Goal: Task Accomplishment & Management: Manage account settings

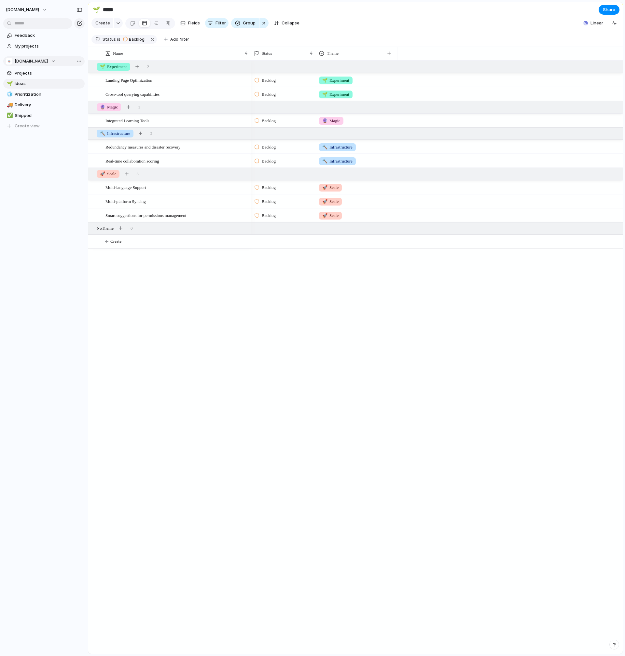
click at [38, 64] on button "[DOMAIN_NAME]" at bounding box center [43, 61] width 81 height 10
click at [62, 240] on div "[DOMAIN_NAME] Create new team" at bounding box center [312, 328] width 625 height 656
click at [599, 26] on span "Linear" at bounding box center [596, 23] width 13 height 7
click at [445, 18] on div "Projects 0 Initiatives 0 Add all ✅️ In sync with Linear Show Linear field in vi…" at bounding box center [312, 328] width 625 height 656
click at [149, 44] on button "button" at bounding box center [152, 39] width 8 height 8
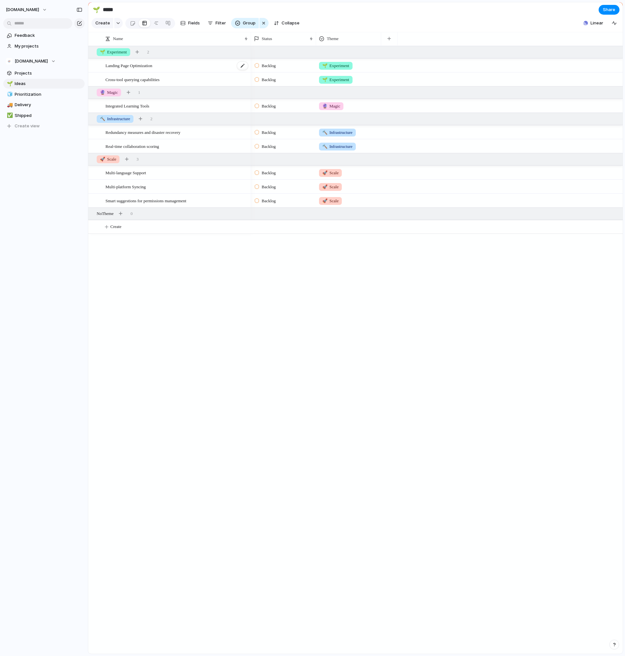
click at [120, 69] on span "Landing Page Optimization" at bounding box center [128, 65] width 47 height 7
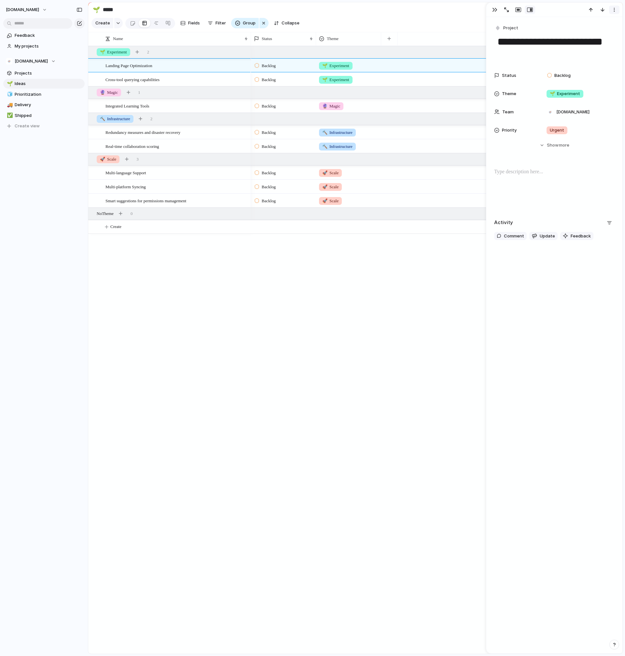
click at [614, 11] on div "button" at bounding box center [614, 9] width 5 height 5
click at [605, 32] on li "Delete" at bounding box center [594, 34] width 49 height 10
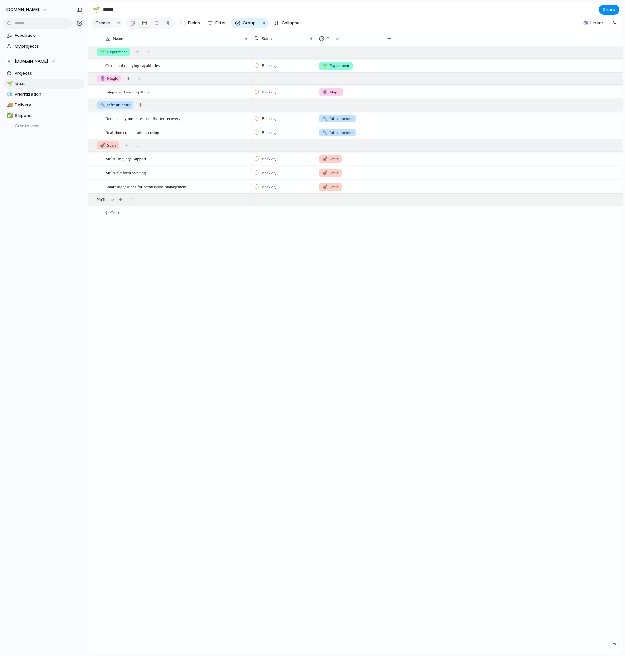
click at [576, 67] on div "Backlog 🌱 Experiment" at bounding box center [437, 65] width 372 height 14
click at [246, 70] on div at bounding box center [242, 66] width 11 height 8
click at [115, 69] on span "Cross-tool querying capabilities" at bounding box center [132, 65] width 54 height 7
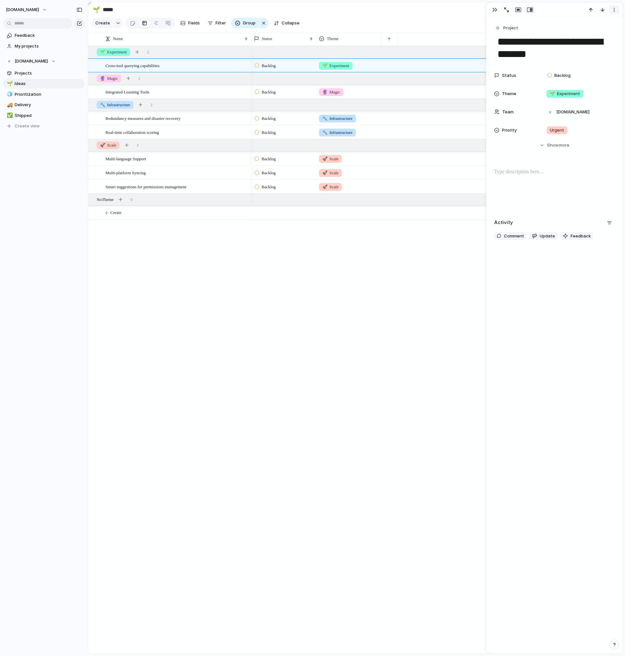
click at [617, 10] on button "button" at bounding box center [614, 10] width 10 height 8
drag, startPoint x: 597, startPoint y: 33, endPoint x: 580, endPoint y: 38, distance: 17.5
click at [597, 33] on li "Delete" at bounding box center [594, 34] width 49 height 10
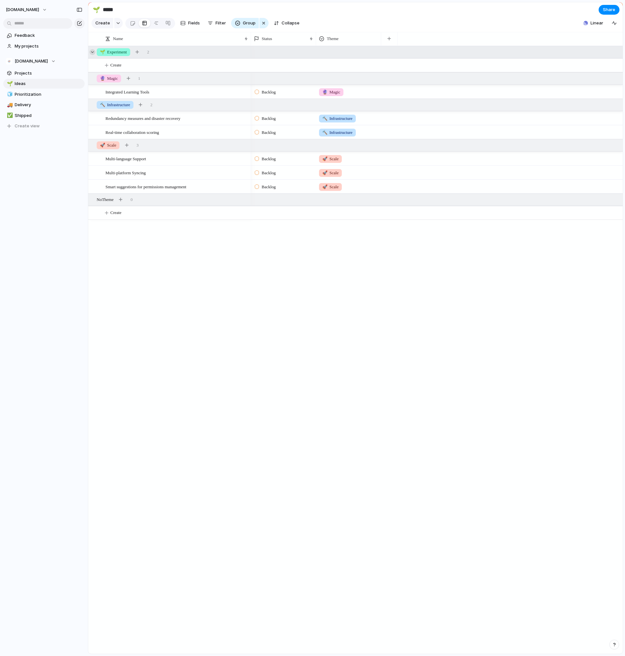
click at [92, 55] on div at bounding box center [93, 52] width 6 height 6
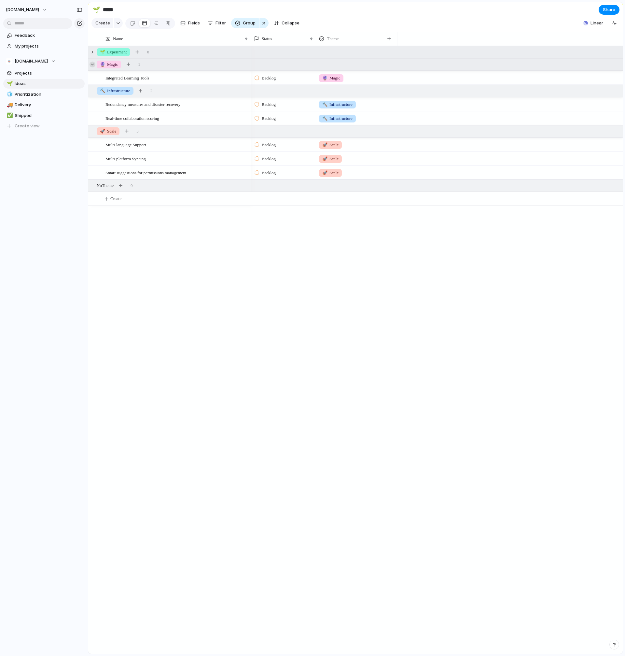
click at [93, 67] on div at bounding box center [93, 65] width 6 height 6
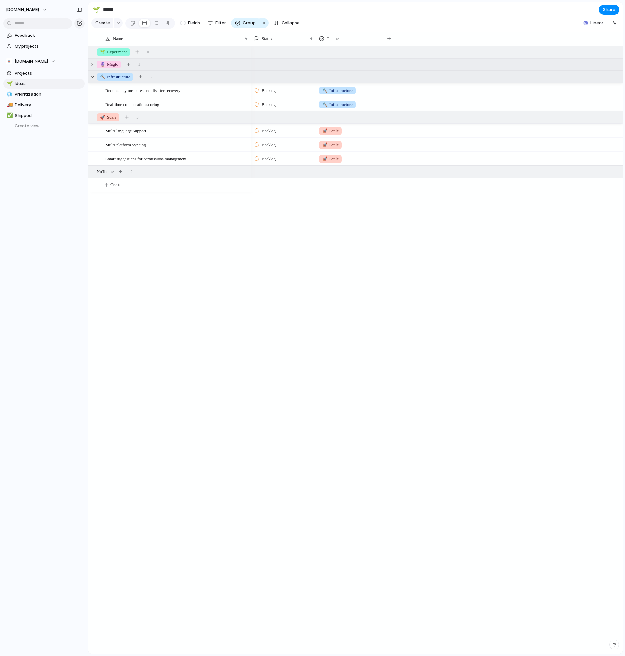
click at [94, 83] on div "🔨 Infrastructure 2" at bounding box center [356, 77] width 536 height 12
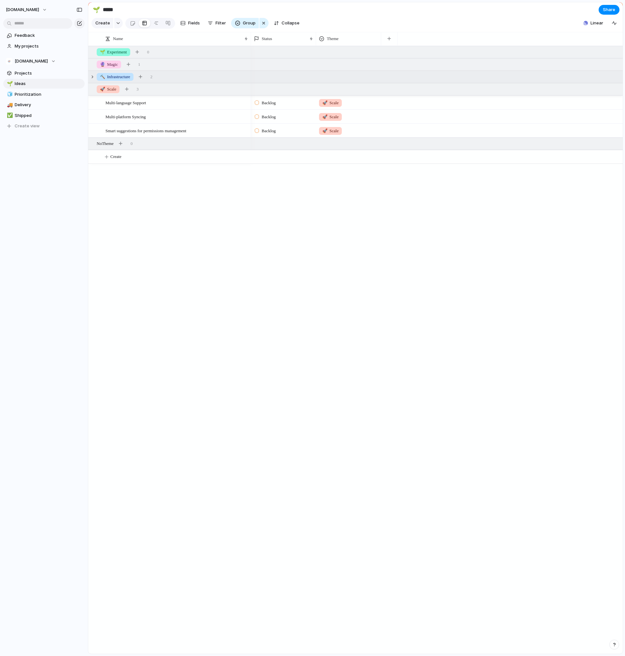
click at [94, 83] on div "🔨 Infrastructure 2" at bounding box center [356, 77] width 536 height 12
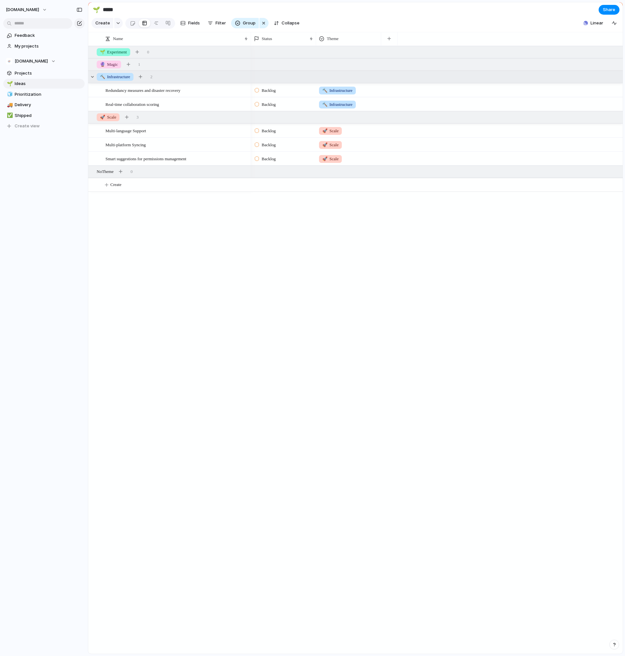
click at [122, 80] on span "🔨 Infrastructure" at bounding box center [115, 77] width 30 height 7
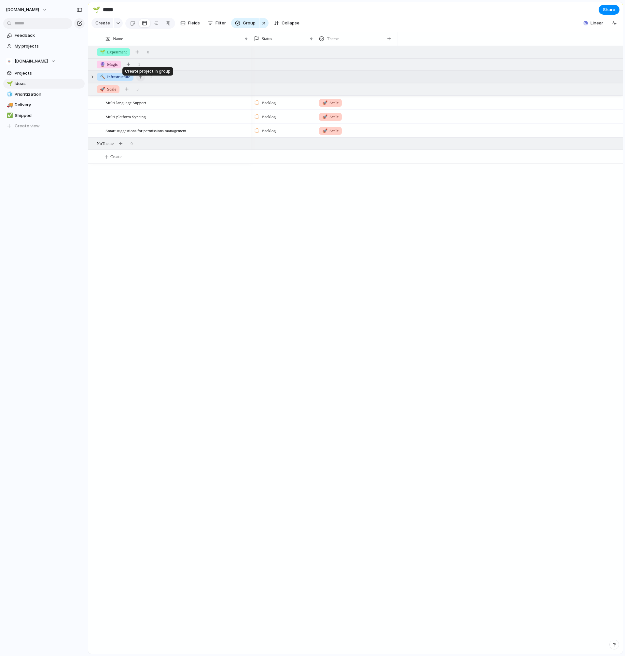
click at [142, 78] on div "button" at bounding box center [141, 77] width 4 height 4
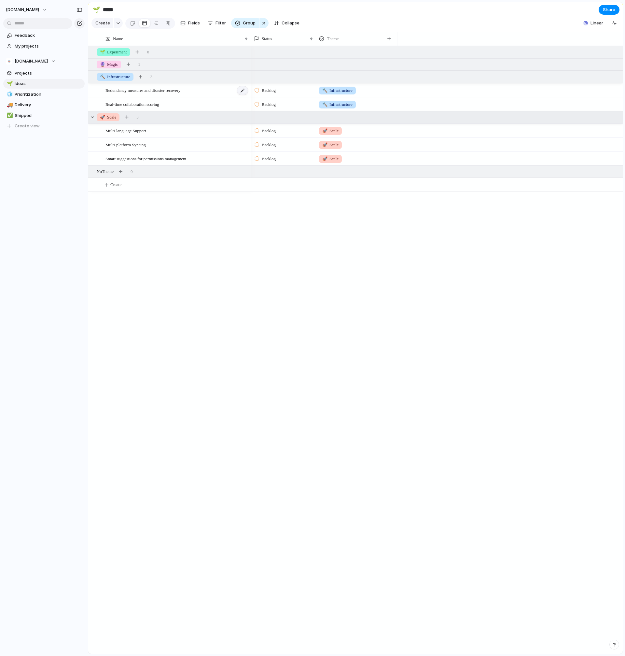
click at [244, 95] on div at bounding box center [242, 90] width 11 height 8
click at [285, 95] on div "Backlog" at bounding box center [283, 89] width 64 height 11
click at [278, 167] on span "Canceled" at bounding box center [272, 167] width 20 height 7
click at [175, 94] on span "Redundancy measures and disaster recovery" at bounding box center [142, 89] width 75 height 7
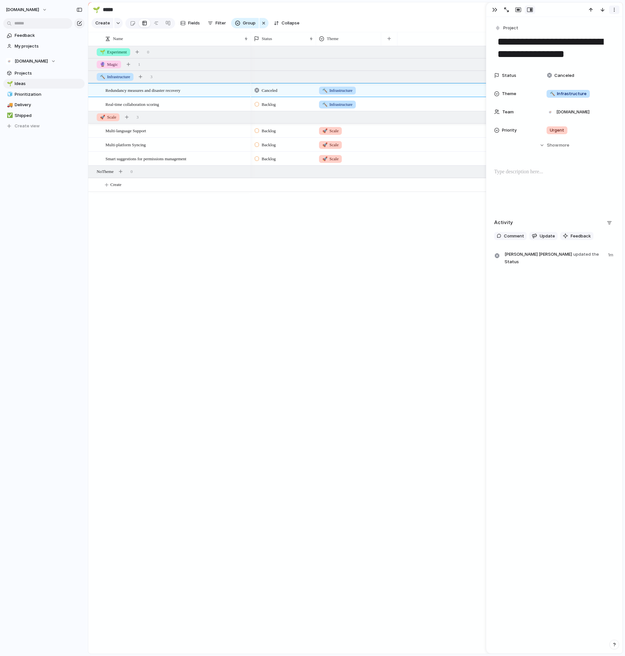
click at [615, 11] on div "button" at bounding box center [614, 9] width 5 height 5
click at [603, 35] on li "Delete" at bounding box center [594, 34] width 49 height 10
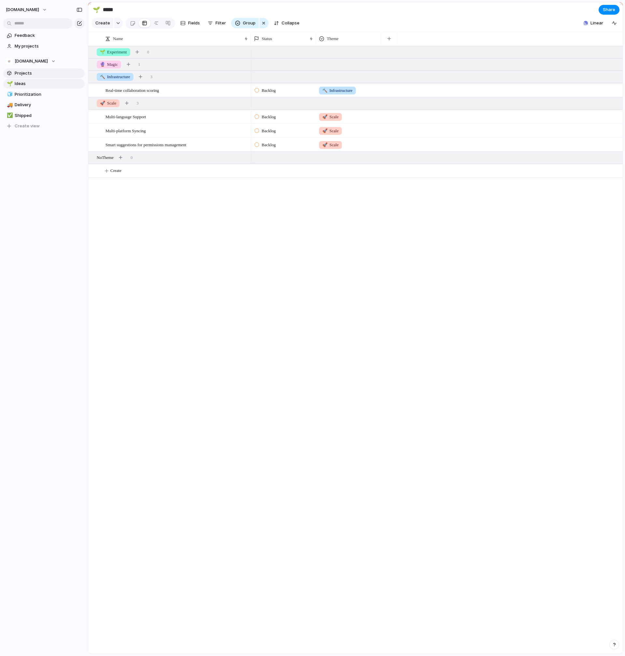
click at [25, 76] on span "Projects" at bounding box center [49, 73] width 68 height 7
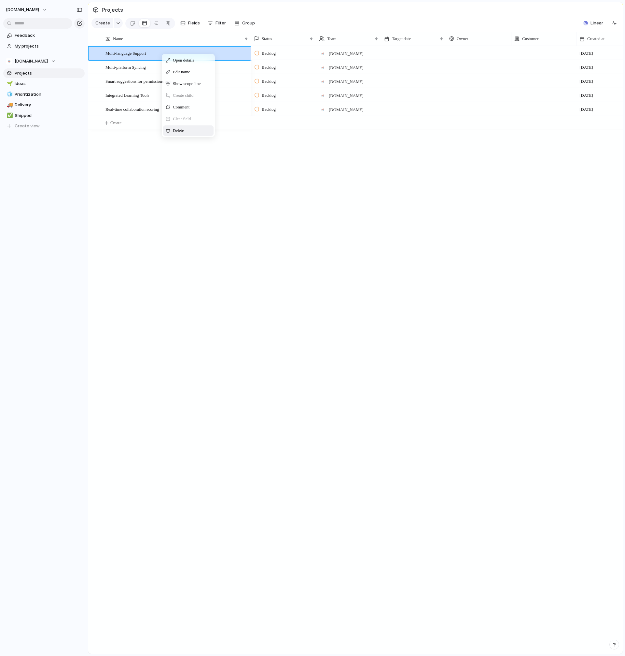
click at [180, 134] on span "Delete" at bounding box center [178, 130] width 11 height 7
click at [213, 129] on div "Delete" at bounding box center [215, 128] width 50 height 10
click at [204, 131] on div "Delete" at bounding box center [212, 131] width 50 height 10
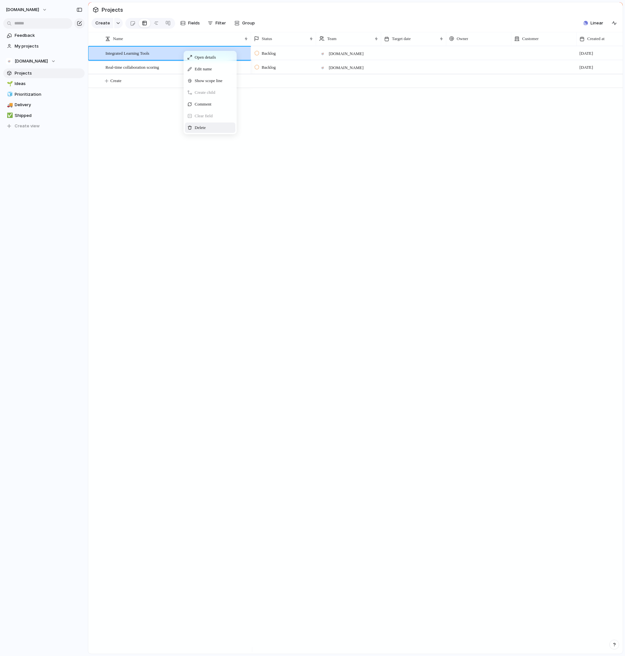
click at [201, 130] on span "Delete" at bounding box center [200, 127] width 11 height 7
click at [198, 136] on span "Delete" at bounding box center [196, 133] width 11 height 7
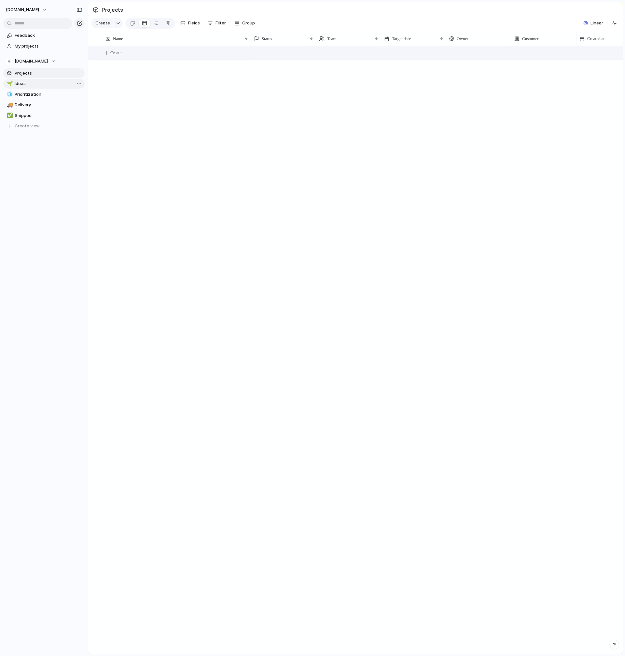
click at [30, 81] on span "Ideas" at bounding box center [49, 83] width 68 height 7
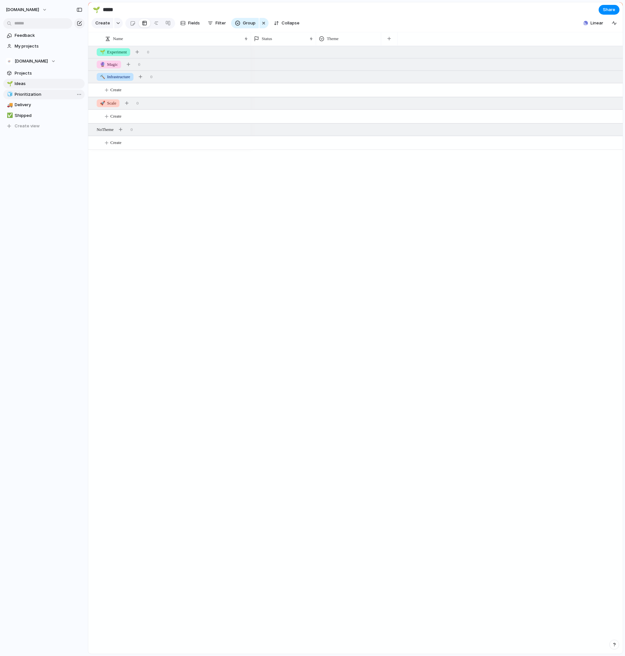
click at [44, 96] on span "Prioritization" at bounding box center [49, 94] width 68 height 7
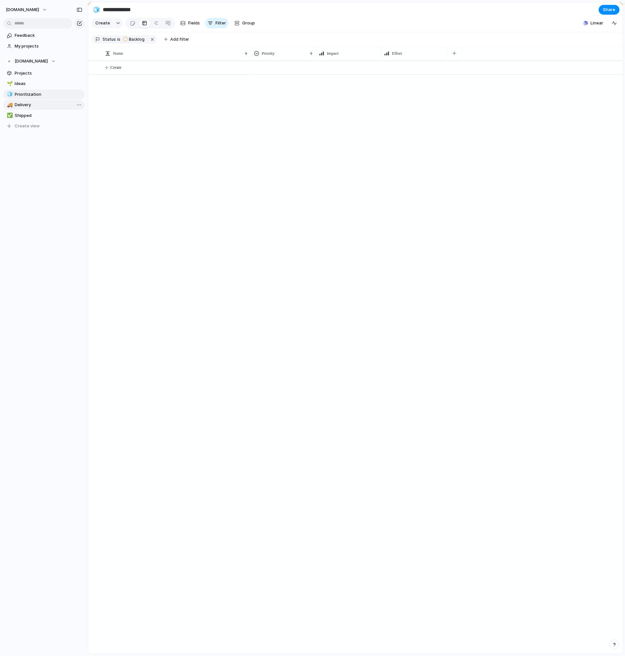
click at [37, 105] on span "Delivery" at bounding box center [49, 105] width 68 height 7
click at [40, 117] on span "Shipped" at bounding box center [49, 115] width 68 height 7
click at [155, 43] on button "button" at bounding box center [159, 39] width 8 height 8
click at [30, 84] on span "Ideas" at bounding box center [49, 83] width 68 height 7
type input "*****"
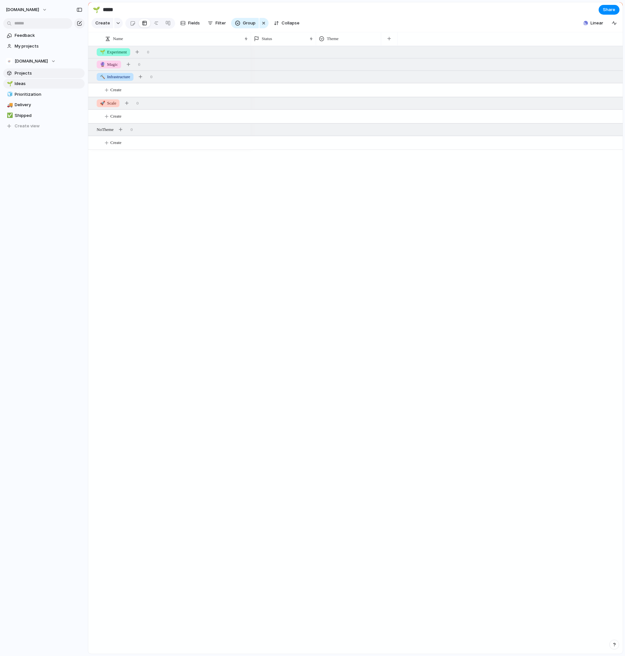
click at [31, 75] on span "Projects" at bounding box center [49, 73] width 68 height 7
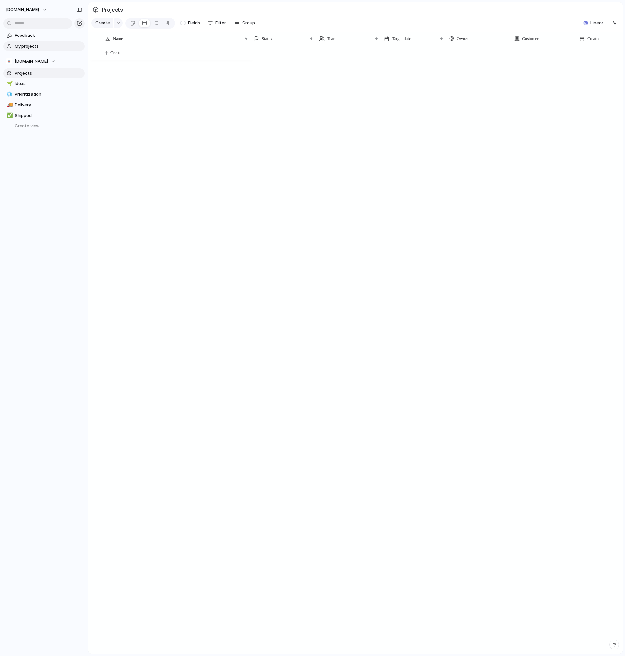
click at [25, 42] on link "My projects" at bounding box center [43, 46] width 81 height 10
click at [23, 78] on section "[DOMAIN_NAME] Projects 🌱 Ideas 🧊 Prioritization 🚚 Delivery ✅ Shipped To pick up…" at bounding box center [44, 91] width 88 height 80
click at [24, 76] on span "Projects" at bounding box center [49, 73] width 68 height 7
click at [24, 83] on span "Ideas" at bounding box center [49, 83] width 68 height 7
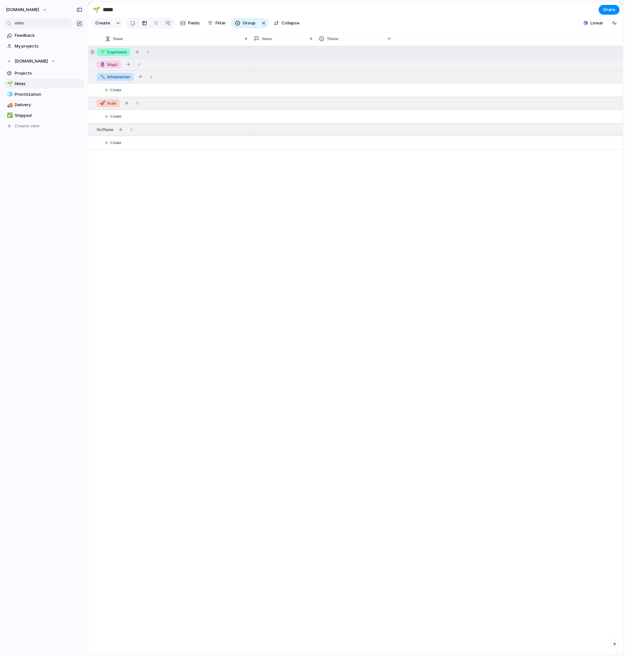
click at [91, 55] on div at bounding box center [93, 52] width 6 height 6
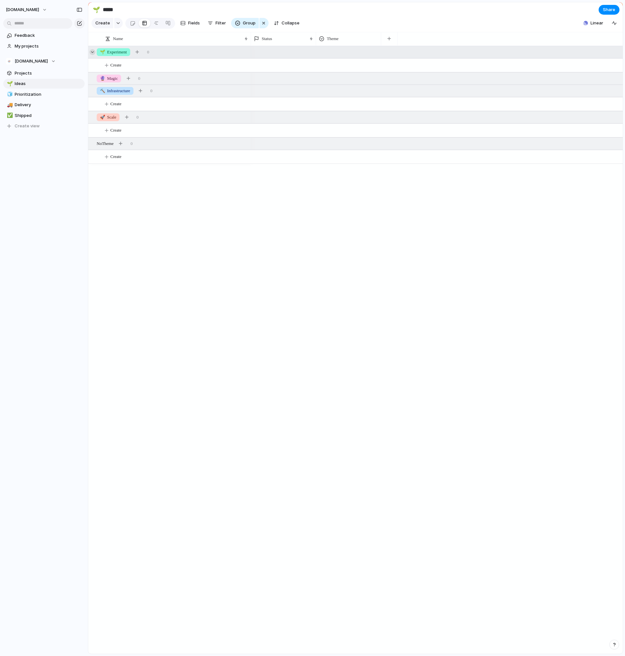
click at [91, 55] on div at bounding box center [93, 52] width 6 height 6
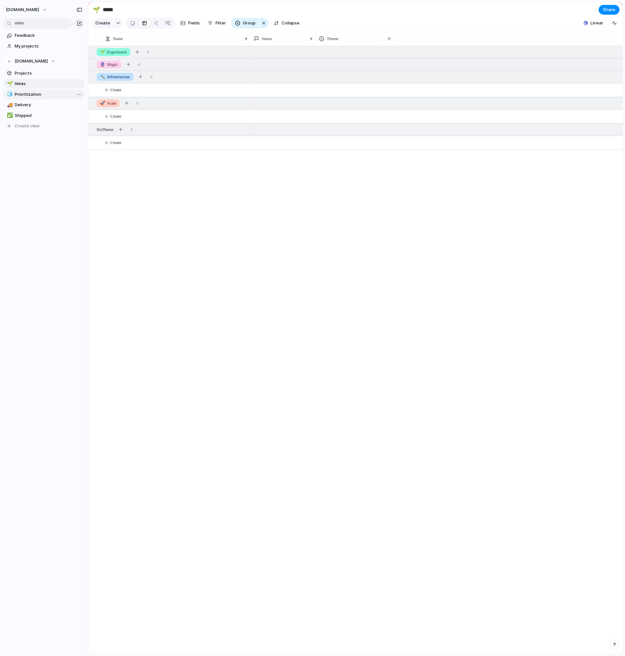
click at [35, 97] on span "Prioritization" at bounding box center [49, 94] width 68 height 7
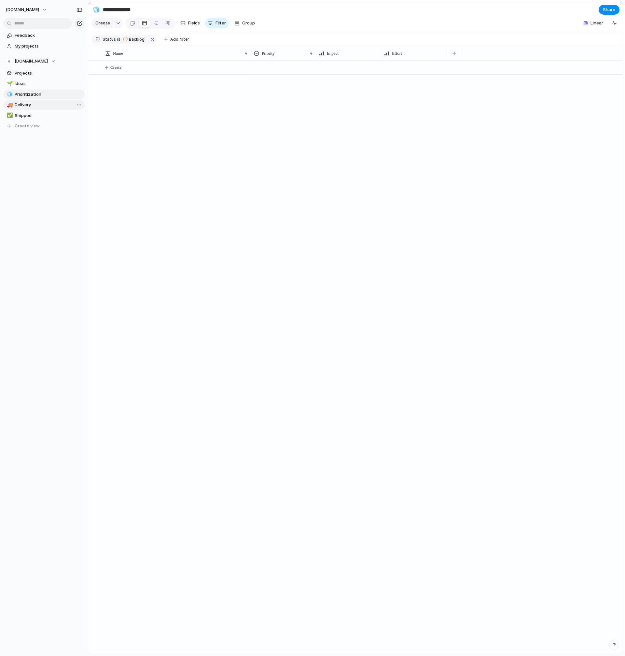
click at [33, 105] on span "Delivery" at bounding box center [49, 105] width 68 height 7
click at [32, 117] on span "Shipped" at bounding box center [49, 115] width 68 height 7
type input "*******"
click at [30, 126] on span "Create view" at bounding box center [27, 126] width 25 height 7
click at [41, 174] on div "Feedback My projects [DOMAIN_NAME] Projects 🌱 Ideas 🧊 Prioritization 🚚 Delivery…" at bounding box center [44, 97] width 88 height 194
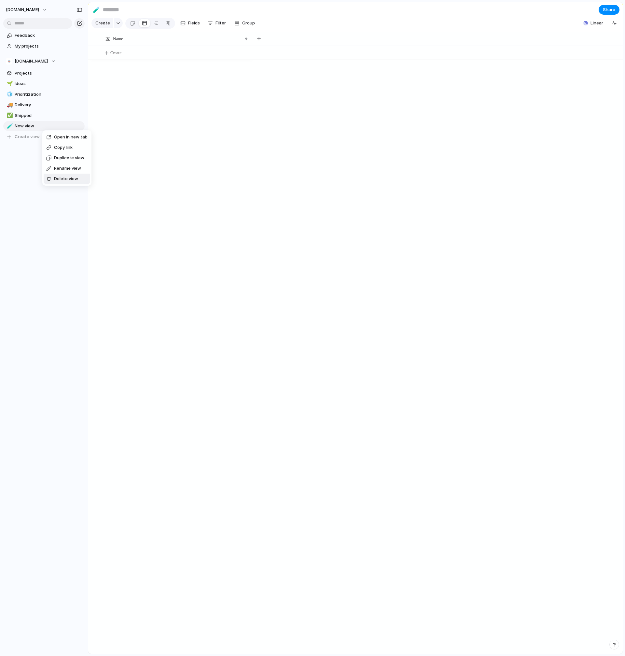
click at [64, 179] on span "Delete view" at bounding box center [66, 178] width 24 height 7
click at [44, 83] on span "Ideas" at bounding box center [49, 83] width 68 height 7
type input "*****"
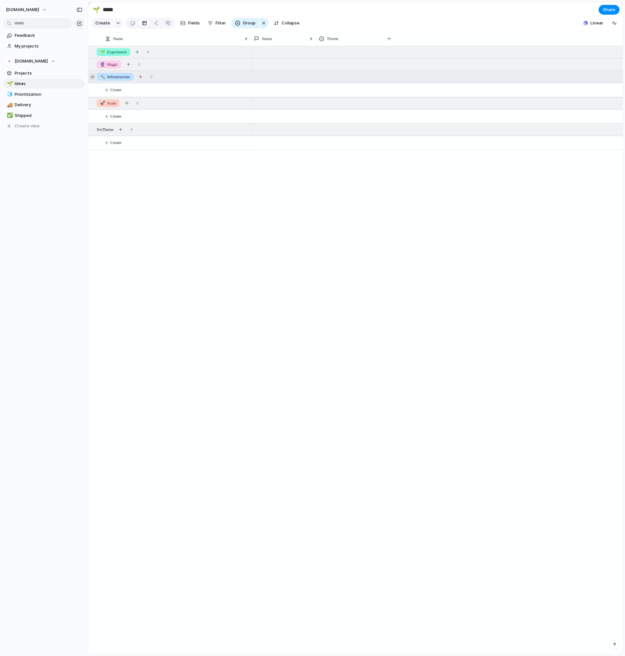
click at [92, 80] on div at bounding box center [93, 77] width 6 height 6
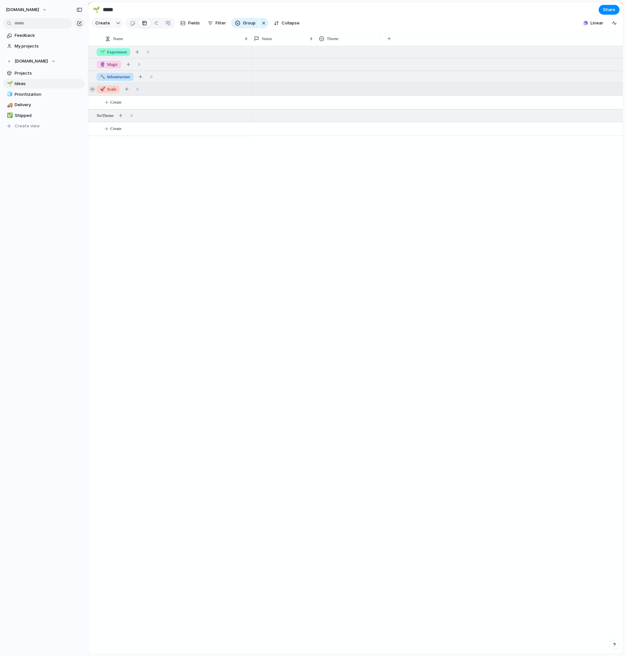
click at [91, 92] on div at bounding box center [93, 89] width 6 height 6
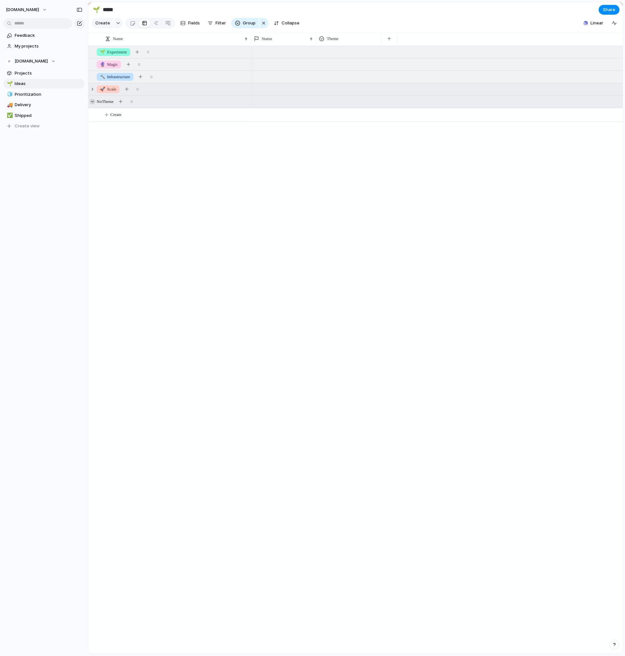
click at [91, 104] on div at bounding box center [93, 102] width 6 height 6
click at [116, 121] on button "Create" at bounding box center [364, 114] width 538 height 13
type textarea "***"
click at [345, 42] on div "Theme" at bounding box center [348, 38] width 59 height 7
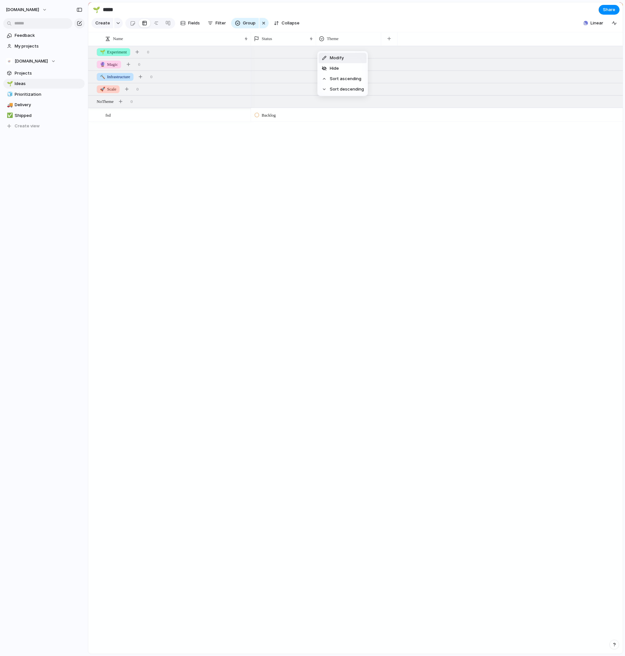
click at [347, 57] on li "Modify" at bounding box center [343, 58] width 48 height 10
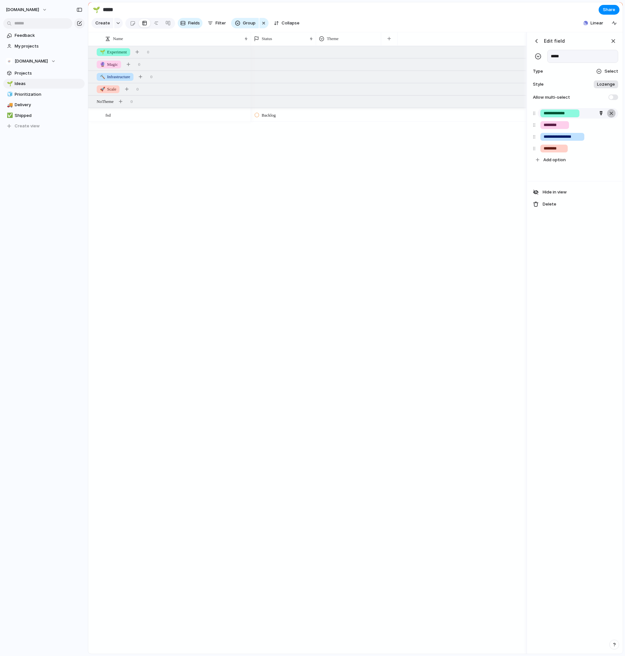
click at [609, 117] on div "button" at bounding box center [611, 113] width 7 height 8
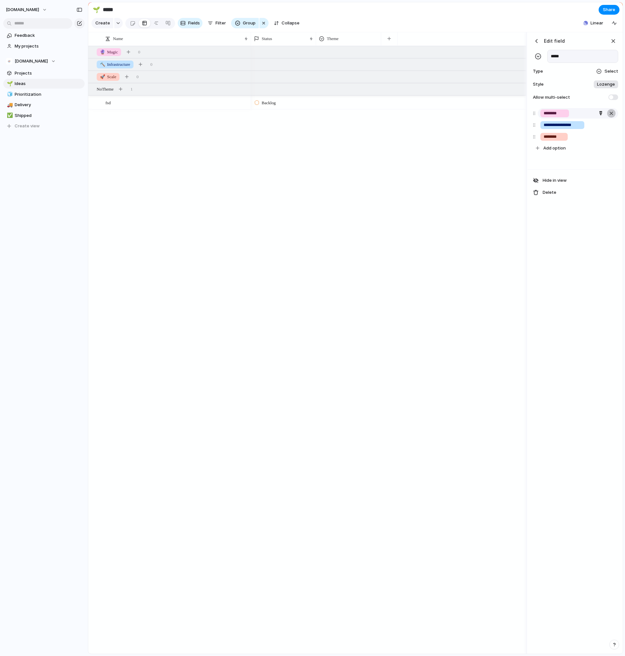
click at [609, 117] on div "button" at bounding box center [611, 113] width 7 height 8
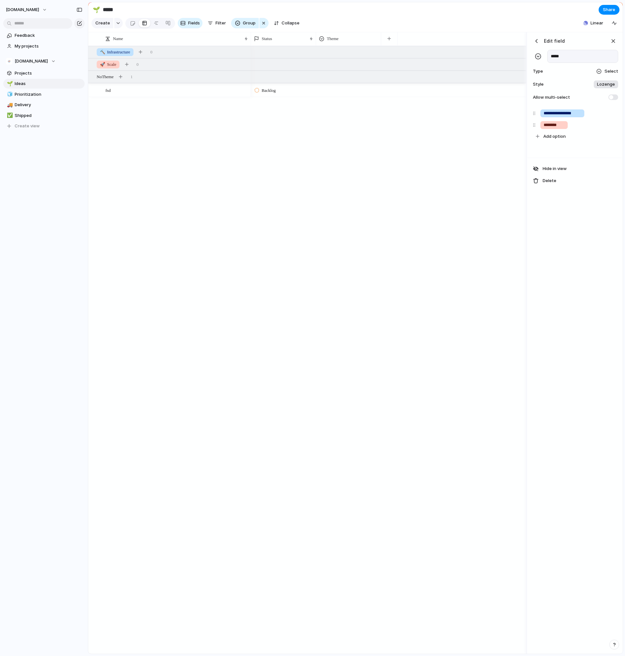
click at [609, 117] on div "button" at bounding box center [611, 113] width 7 height 8
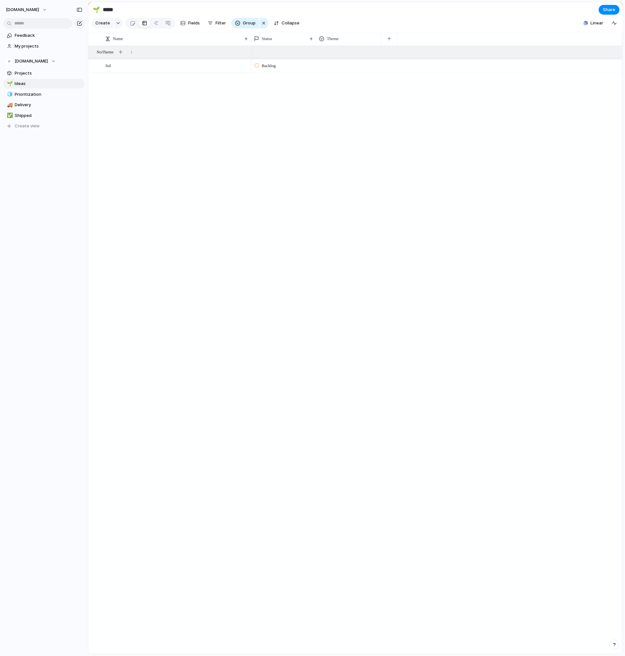
click at [447, 218] on div "Backlog" at bounding box center [437, 349] width 372 height 607
click at [220, 100] on div "fsd Backlog No Theme 1" at bounding box center [355, 349] width 534 height 607
click at [352, 42] on div "Theme" at bounding box center [348, 38] width 59 height 7
click at [347, 60] on li "Modify" at bounding box center [343, 58] width 48 height 10
click at [437, 162] on div "Backlog" at bounding box center [388, 349] width 275 height 607
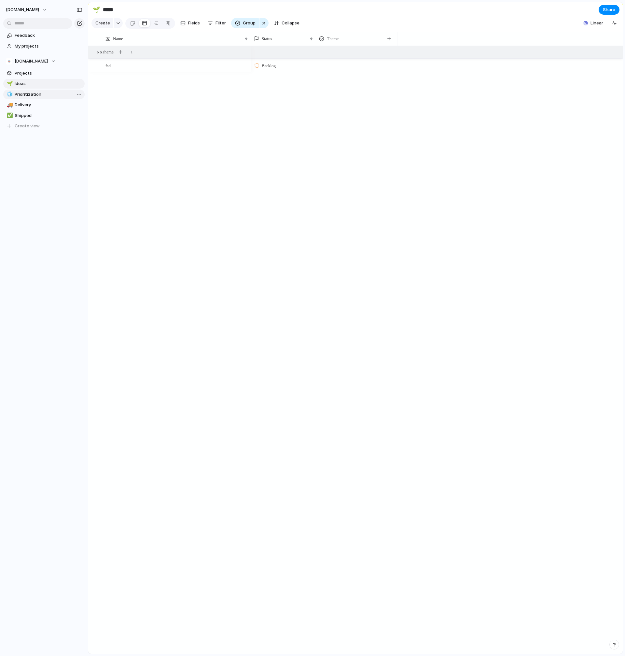
click at [34, 95] on span "Prioritization" at bounding box center [49, 94] width 68 height 7
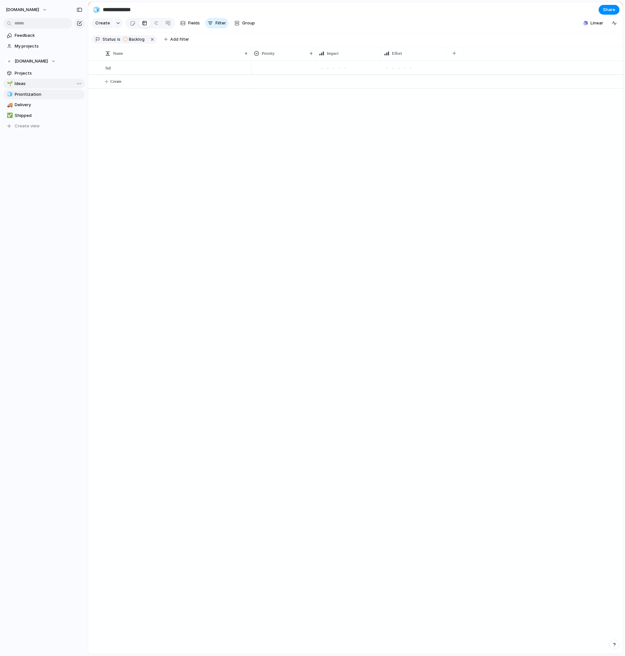
click at [32, 86] on span "Ideas" at bounding box center [49, 83] width 68 height 7
type input "*****"
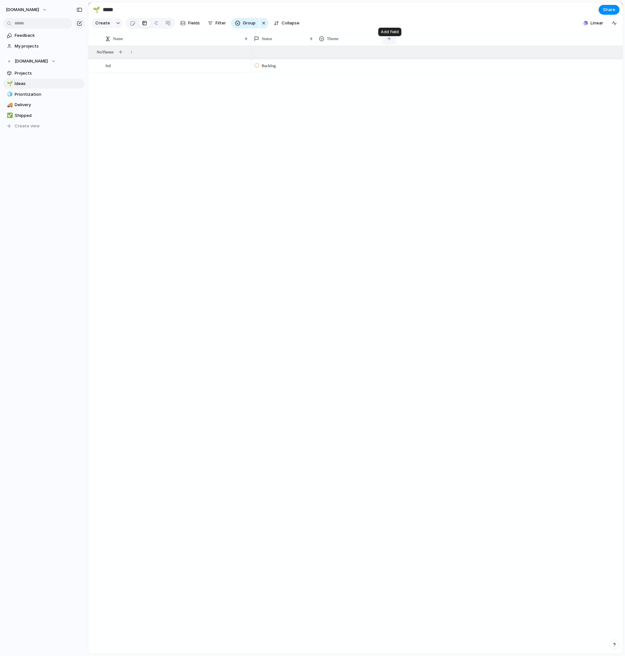
click at [389, 41] on button "button" at bounding box center [388, 39] width 13 height 12
type input "**********"
click at [554, 253] on div "**********" at bounding box center [575, 342] width 94 height 621
click at [413, 260] on div "Backlog" at bounding box center [437, 349] width 372 height 607
click at [435, 42] on span "Refactor products and ingredients" at bounding box center [417, 38] width 51 height 7
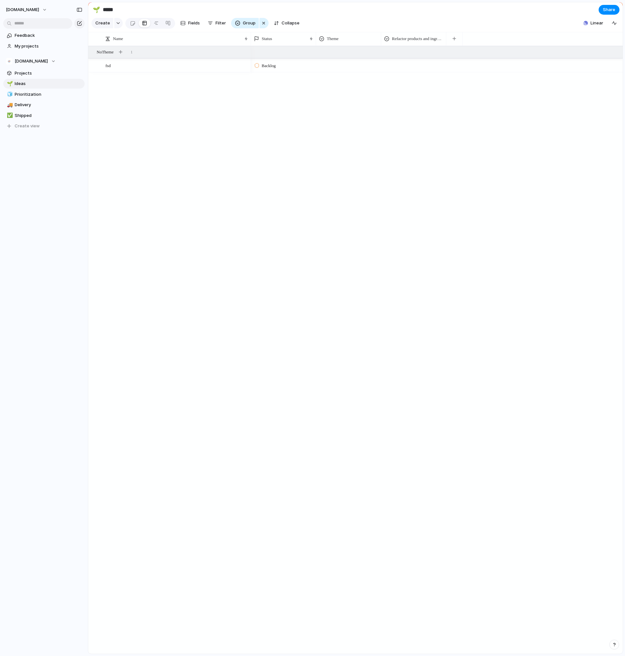
click at [455, 44] on div "Modify Hide Sort ascending Sort descending" at bounding box center [312, 328] width 625 height 656
click at [423, 42] on span "Refactor products and ingredients" at bounding box center [417, 38] width 51 height 7
click at [409, 58] on li "Modify" at bounding box center [408, 58] width 48 height 10
click at [611, 45] on div "button" at bounding box center [613, 40] width 7 height 7
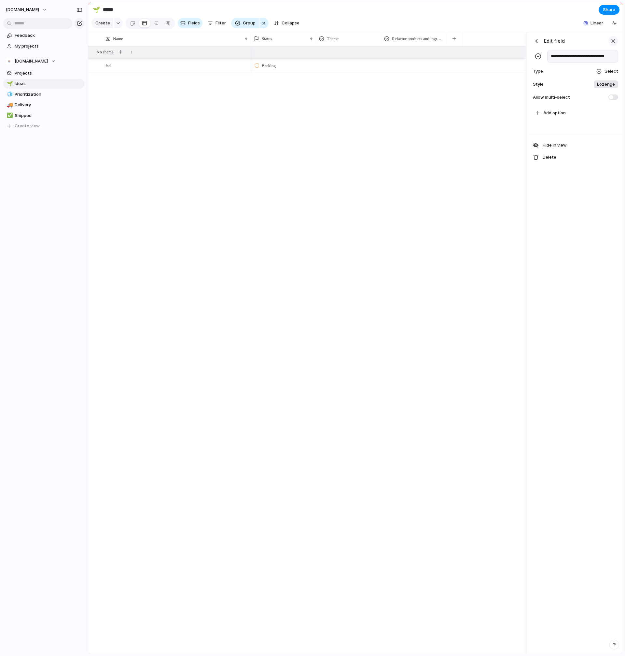
scroll to position [0, 0]
click at [384, 44] on div "Refactor products and ingredients" at bounding box center [413, 39] width 62 height 10
click at [397, 70] on span "Hide" at bounding box center [399, 68] width 9 height 7
click at [93, 55] on div at bounding box center [93, 52] width 6 height 6
click at [108, 25] on span "Create" at bounding box center [102, 23] width 15 height 7
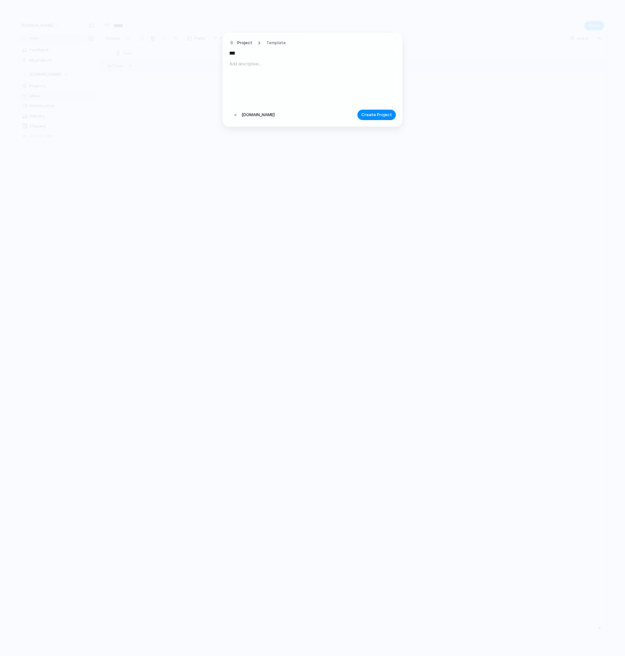
type input "****"
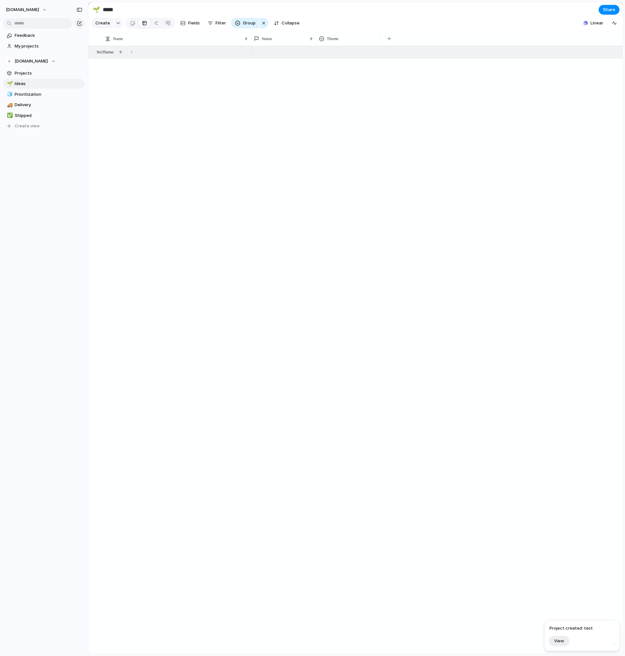
click at [106, 19] on div "Create Fields Filter Group Zoom Collapse" at bounding box center [196, 23] width 211 height 13
click at [103, 26] on span "Create" at bounding box center [102, 23] width 15 height 7
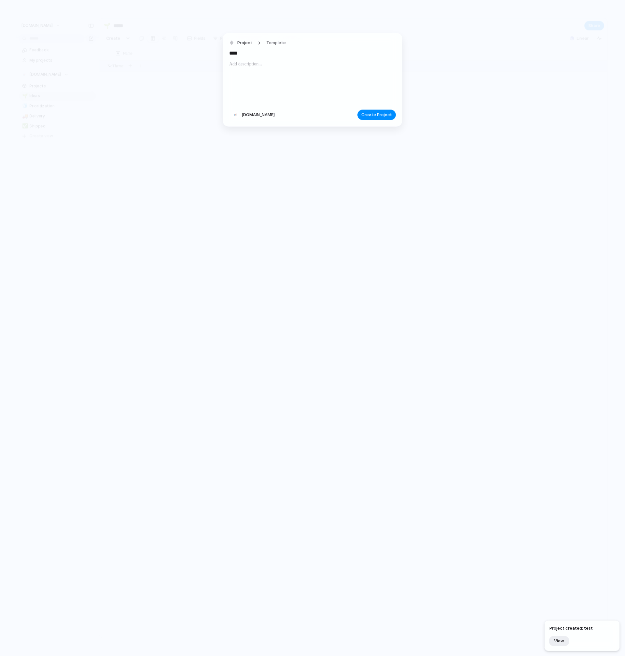
type input "****"
click at [276, 82] on div at bounding box center [312, 82] width 167 height 44
click at [379, 112] on span "Create Project" at bounding box center [376, 115] width 31 height 7
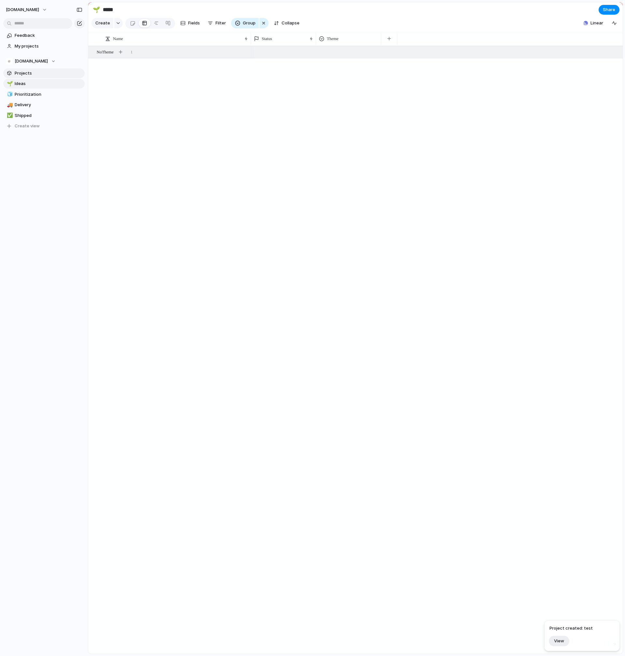
click at [28, 74] on span "Projects" at bounding box center [49, 73] width 68 height 7
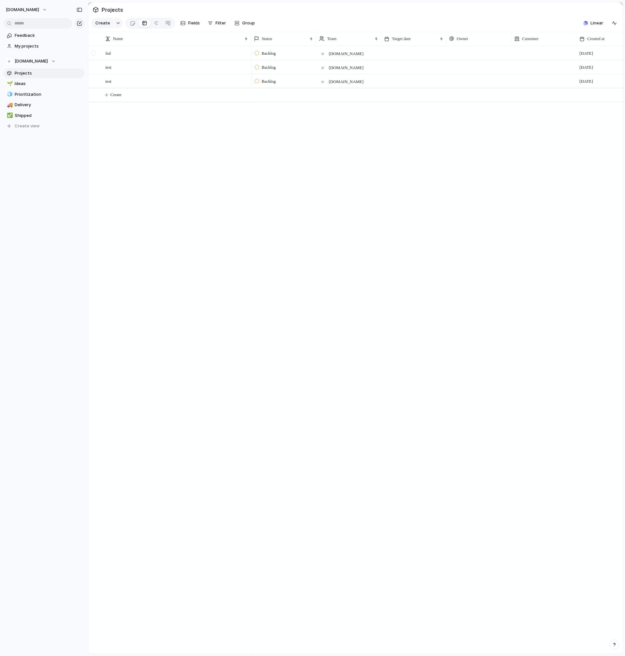
click at [98, 57] on div at bounding box center [95, 56] width 12 height 18
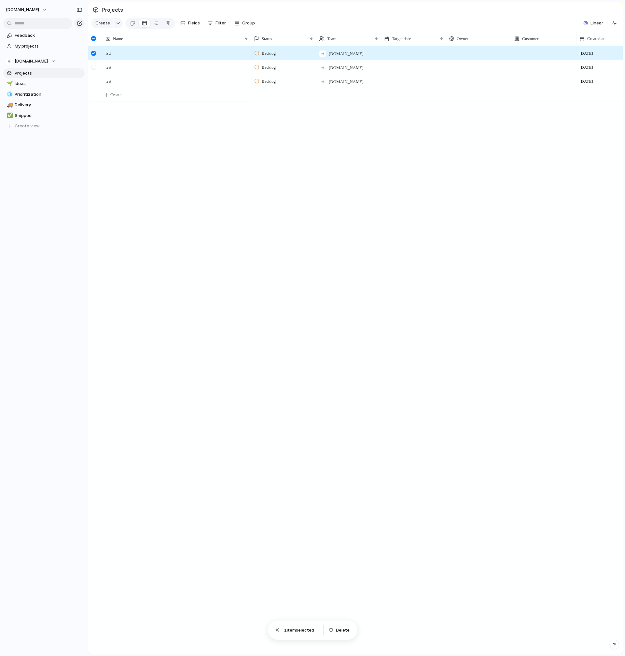
click at [93, 70] on div at bounding box center [93, 67] width 5 height 5
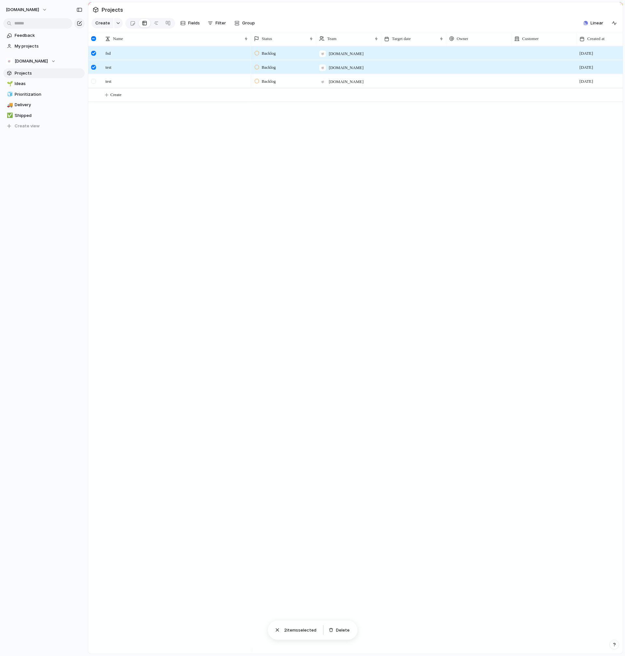
click at [93, 83] on div at bounding box center [93, 81] width 5 height 5
